Goal: Information Seeking & Learning: Find contact information

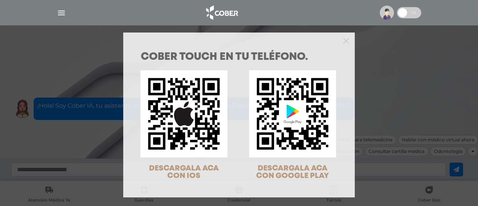
click at [398, 71] on div "COBER TOUCH en tu teléfono. DESCARGALA ACA CON IOS DESCARGALA ACA CON GOOGLE PL…" at bounding box center [239, 103] width 478 height 206
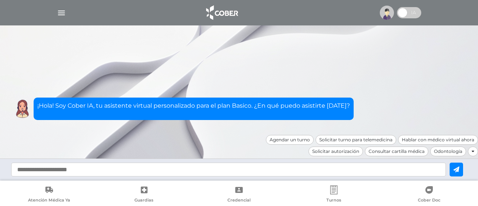
click at [60, 12] on img "button" at bounding box center [61, 12] width 9 height 9
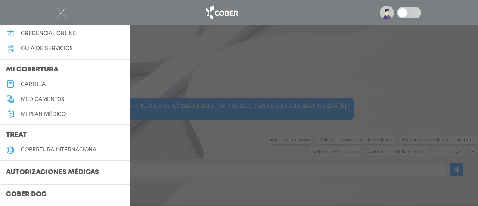
scroll to position [75, 0]
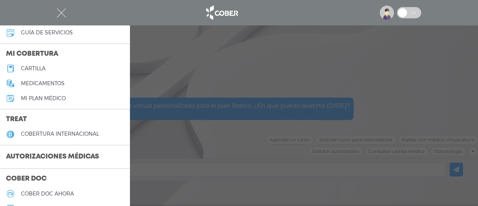
click at [67, 155] on h3 "Autorizaciones médicas" at bounding box center [52, 157] width 105 height 14
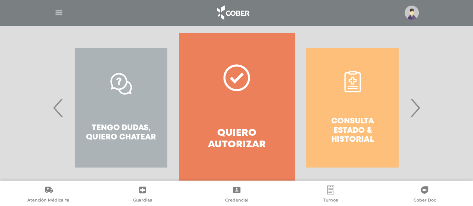
scroll to position [169, 0]
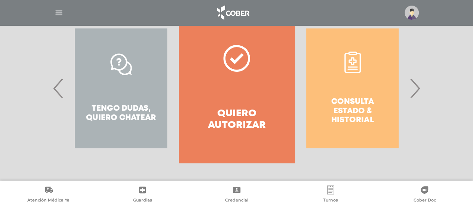
click at [417, 88] on span "›" at bounding box center [414, 88] width 15 height 40
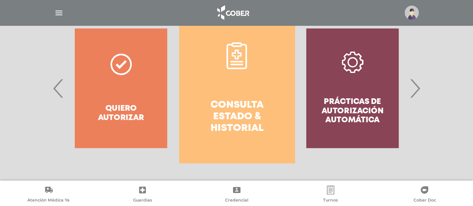
click at [245, 85] on link "Consulta estado & historial" at bounding box center [236, 87] width 115 height 149
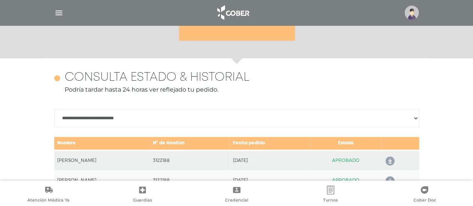
scroll to position [332, 0]
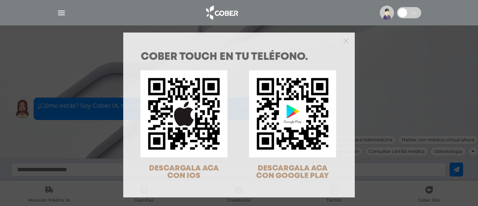
click at [381, 100] on div "COBER TOUCH en tu teléfono. DESCARGALA ACA CON IOS DESCARGALA ACA CON GOOGLE PL…" at bounding box center [239, 103] width 478 height 206
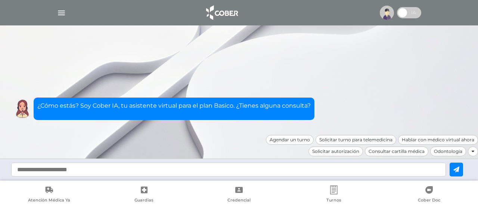
click at [63, 9] on img "button" at bounding box center [61, 12] width 9 height 9
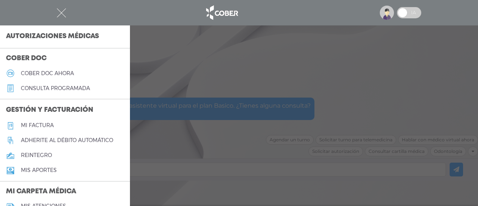
scroll to position [183, 0]
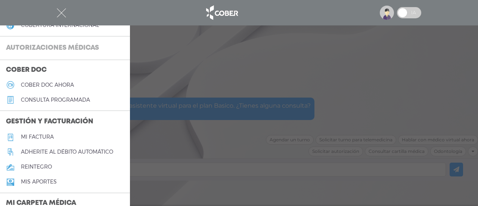
click at [68, 47] on h3 "Autorizaciones médicas" at bounding box center [52, 48] width 105 height 14
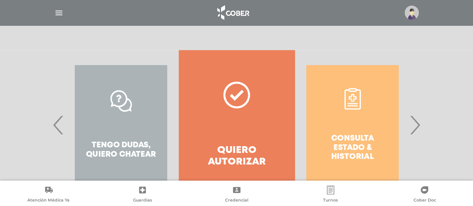
scroll to position [149, 0]
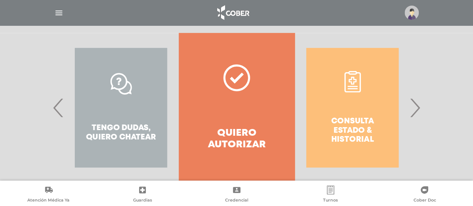
click at [420, 109] on span "›" at bounding box center [414, 107] width 15 height 40
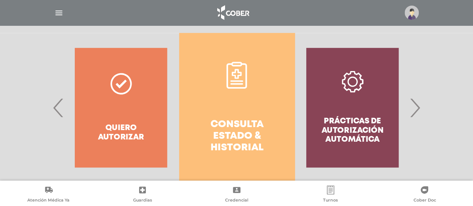
click at [373, 108] on div "Prácticas de autorización automática" at bounding box center [351, 107] width 115 height 149
click at [409, 106] on div "Prácticas de autorización automática" at bounding box center [351, 107] width 115 height 149
click at [417, 108] on span "›" at bounding box center [414, 107] width 15 height 40
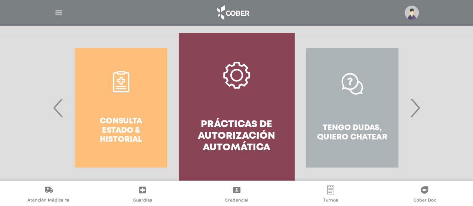
click at [238, 112] on link "Prácticas de autorización automática" at bounding box center [236, 107] width 115 height 149
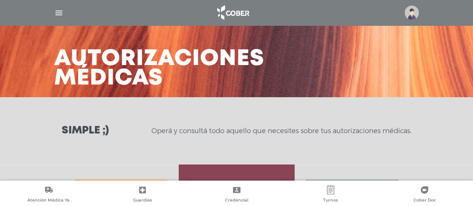
scroll to position [0, 0]
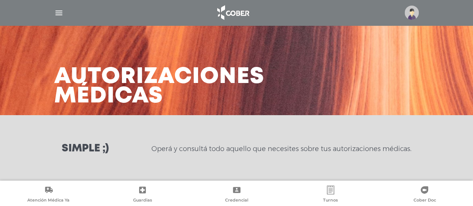
click at [57, 12] on img "button" at bounding box center [58, 12] width 9 height 9
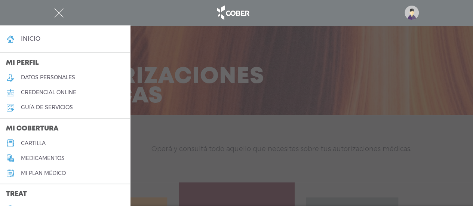
click at [46, 140] on h5 "cartilla" at bounding box center [33, 143] width 25 height 6
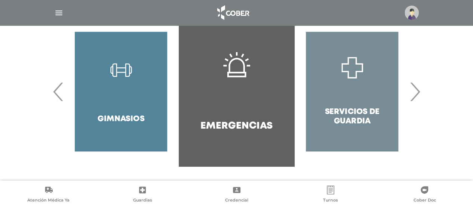
scroll to position [178, 0]
click at [413, 94] on span "›" at bounding box center [414, 91] width 15 height 40
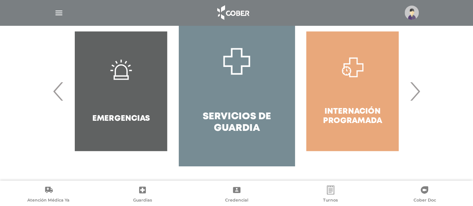
click at [413, 95] on span "›" at bounding box center [414, 91] width 15 height 40
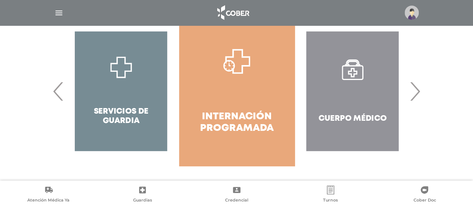
click at [413, 95] on span "›" at bounding box center [414, 91] width 15 height 40
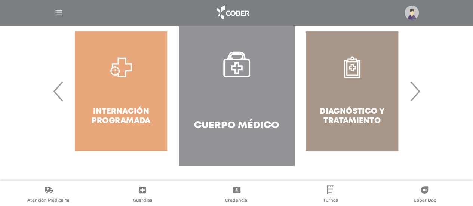
click at [413, 95] on span "›" at bounding box center [414, 91] width 15 height 40
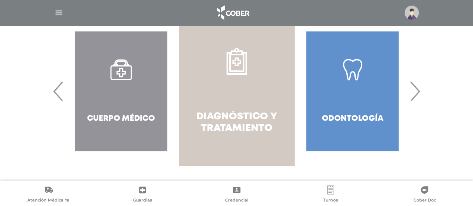
click at [247, 88] on link "Diagnóstico y Tratamiento" at bounding box center [236, 90] width 115 height 149
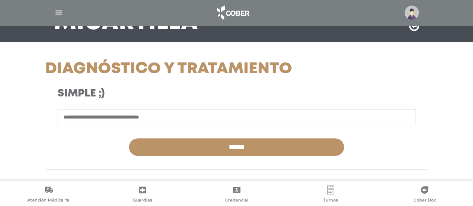
scroll to position [75, 0]
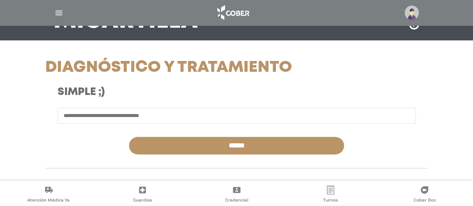
click at [172, 113] on input "text" at bounding box center [237, 116] width 358 height 16
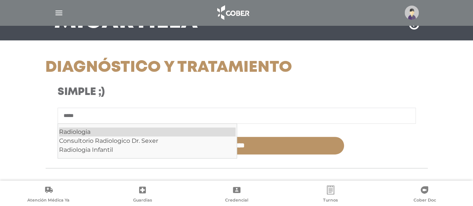
click at [118, 132] on div "Radiologia" at bounding box center [147, 131] width 176 height 9
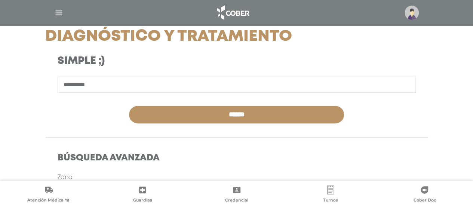
scroll to position [149, 0]
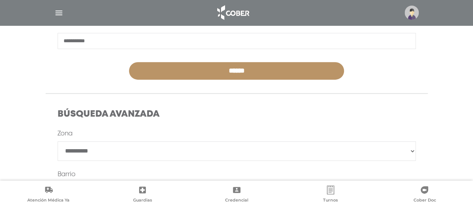
type input "**********"
click at [183, 151] on select "**********" at bounding box center [237, 150] width 358 height 19
select select "****"
click at [58, 141] on select "**********" at bounding box center [237, 150] width 358 height 19
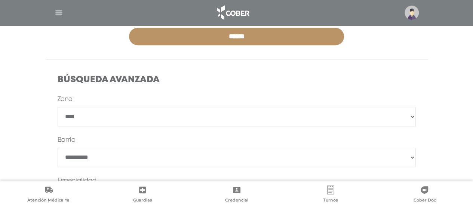
scroll to position [224, 0]
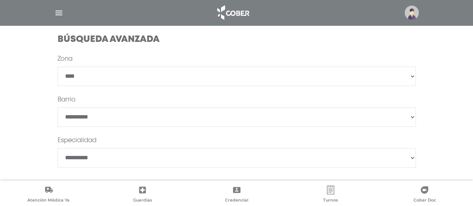
click at [149, 152] on select "**********" at bounding box center [237, 157] width 358 height 19
select select "**********"
click at [58, 148] on select "**********" at bounding box center [237, 157] width 358 height 19
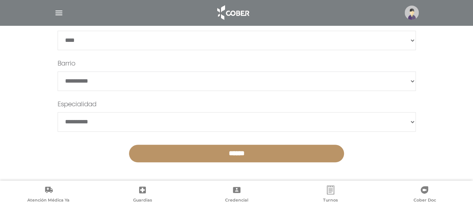
click at [268, 150] on input "******" at bounding box center [236, 154] width 215 height 18
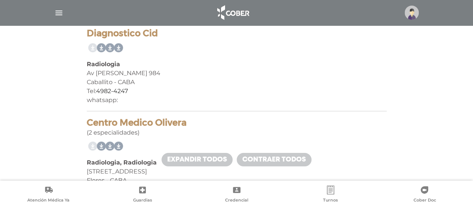
scroll to position [437, 0]
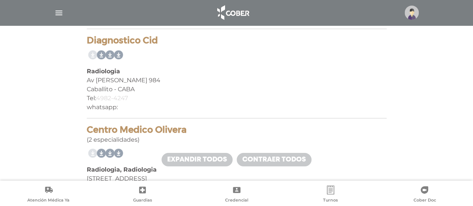
click at [102, 98] on link "4982-4247" at bounding box center [112, 98] width 32 height 7
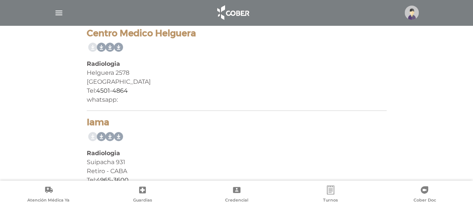
scroll to position [1182, 0]
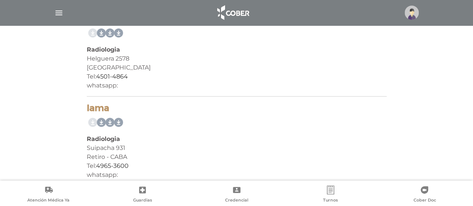
click at [118, 120] on link at bounding box center [117, 123] width 12 height 12
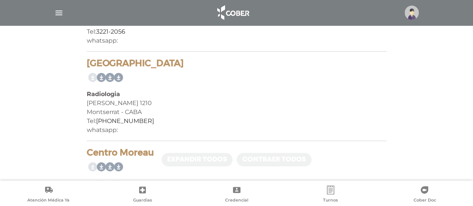
scroll to position [957, 0]
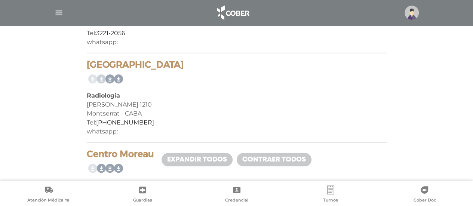
click at [101, 78] on link at bounding box center [100, 79] width 12 height 12
click at [118, 77] on link at bounding box center [117, 79] width 12 height 12
